Goal: Information Seeking & Learning: Learn about a topic

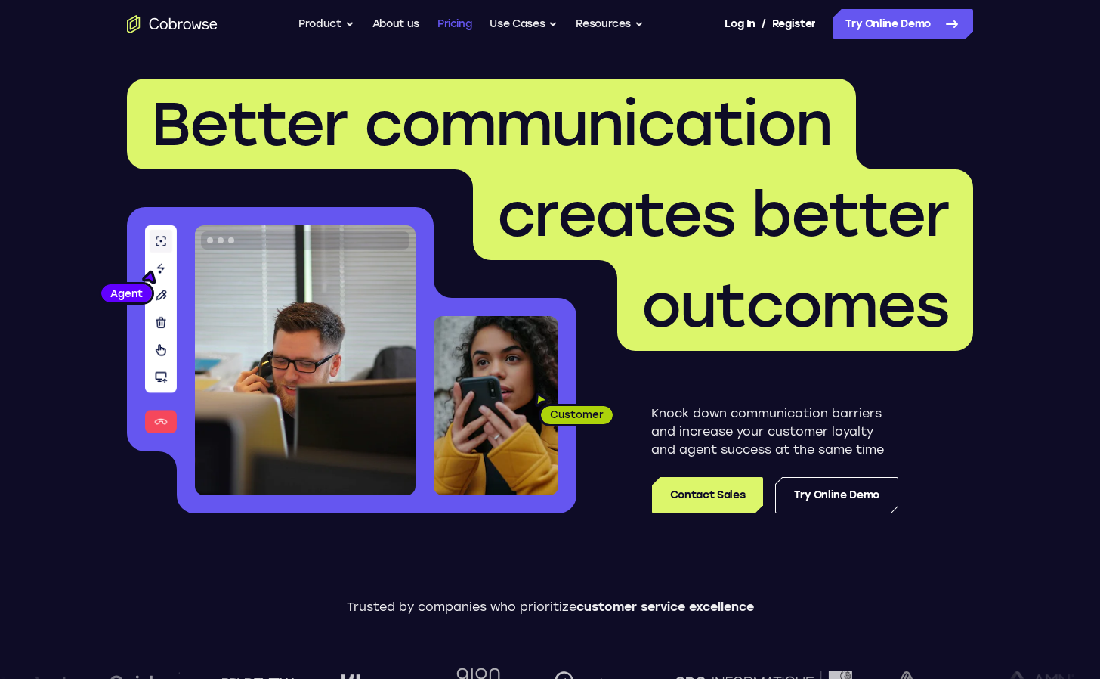
click at [446, 17] on link "Pricing" at bounding box center [455, 24] width 35 height 30
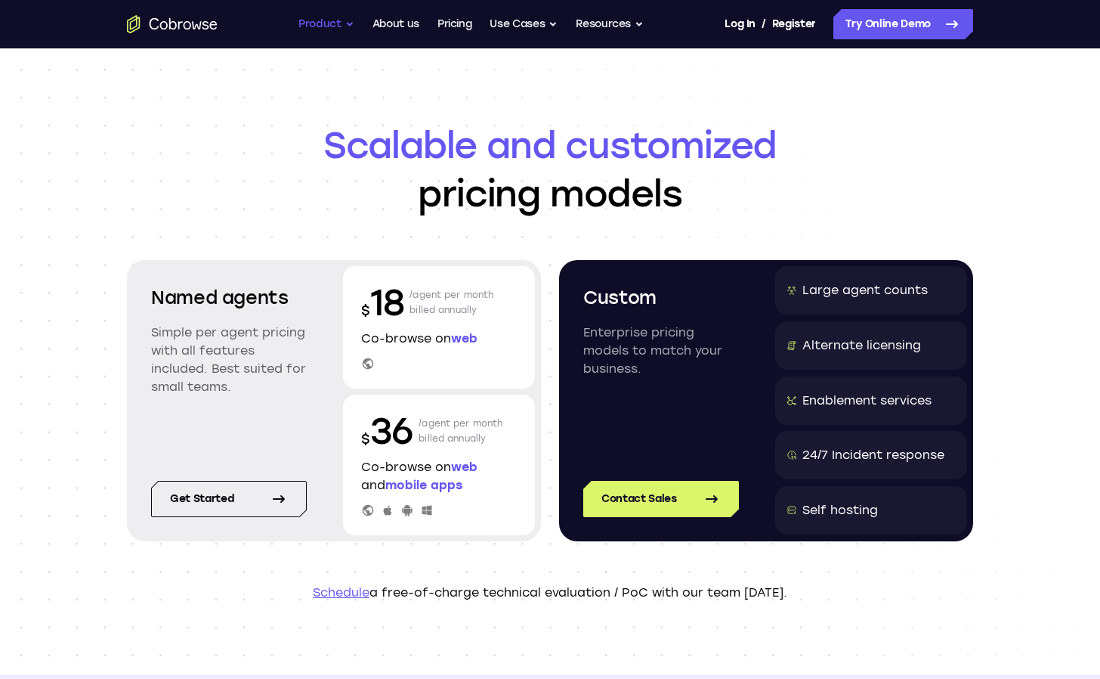
click at [322, 17] on button "Product" at bounding box center [326, 24] width 56 height 30
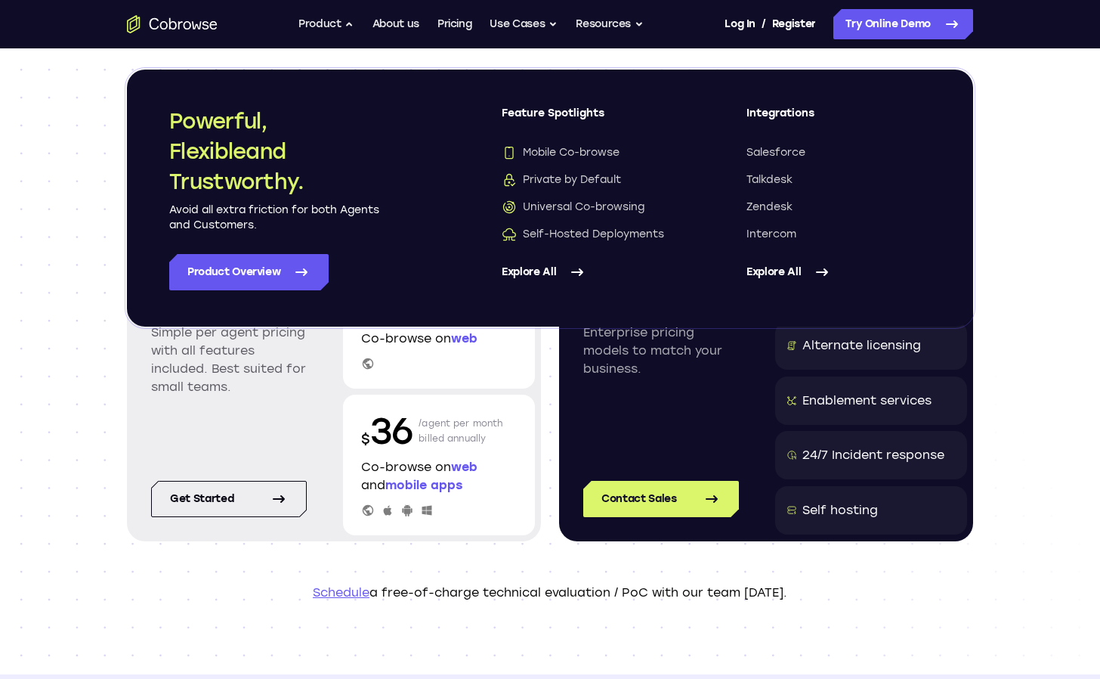
click at [175, 25] on icon "Go to the home page" at bounding box center [172, 24] width 91 height 18
